Goal: Browse casually

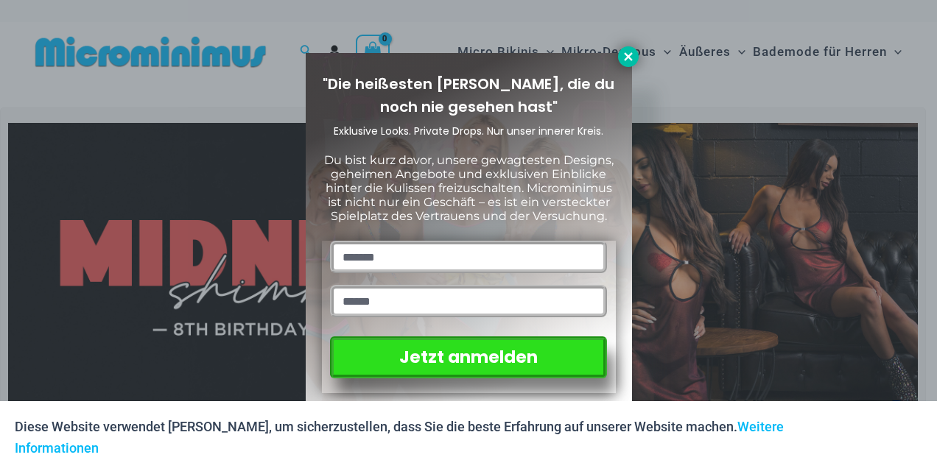
click at [627, 63] on icon at bounding box center [627, 56] width 13 height 13
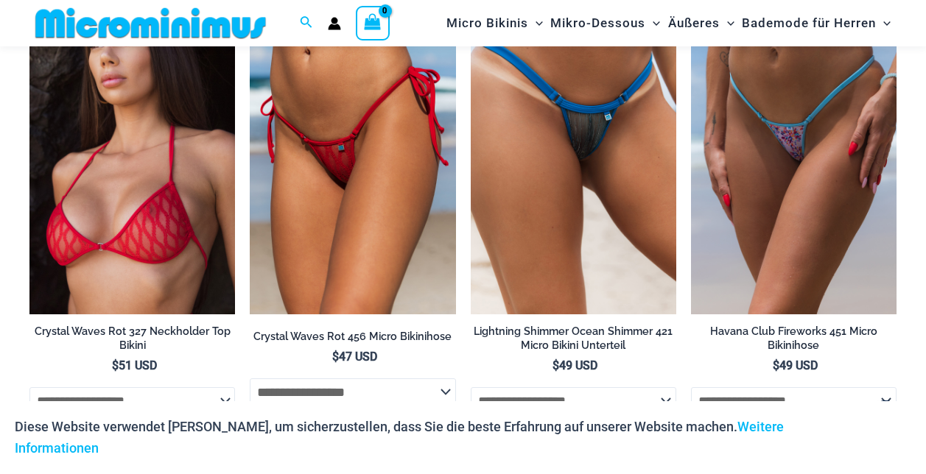
scroll to position [4994, 0]
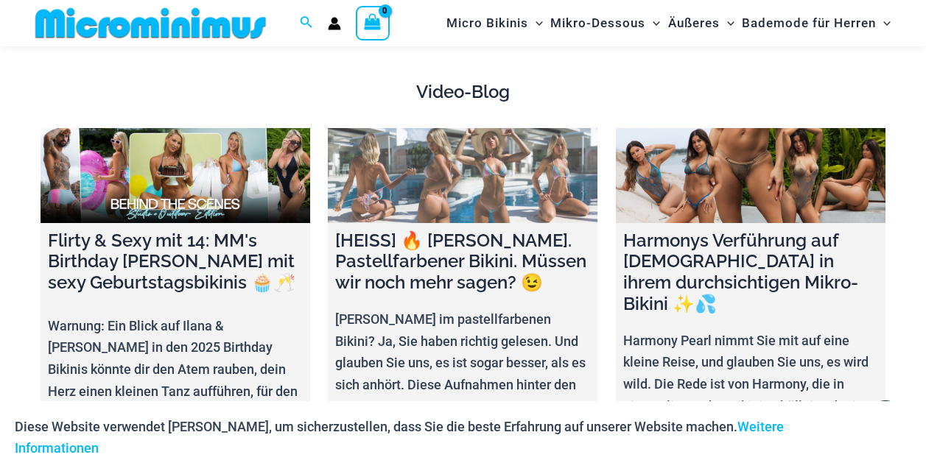
click at [431, 195] on link at bounding box center [462, 175] width 269 height 94
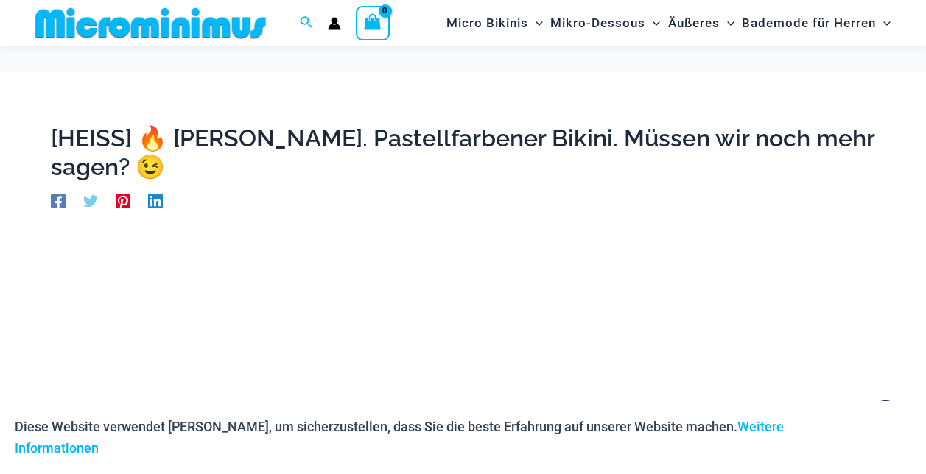
scroll to position [281, 0]
